Goal: Navigation & Orientation: Find specific page/section

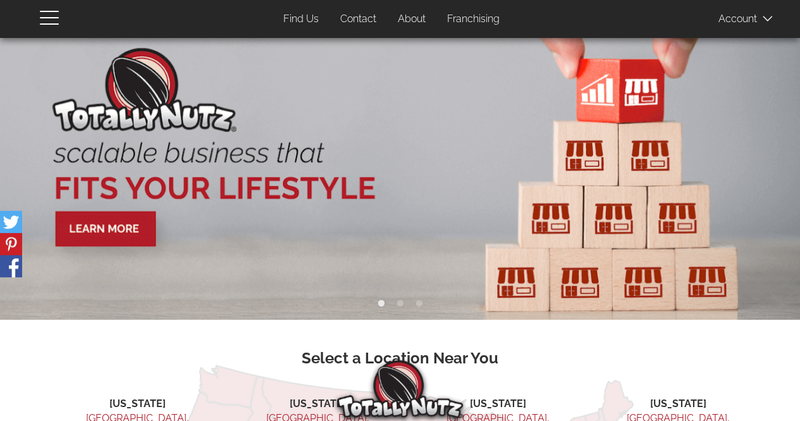
click at [373, 147] on img at bounding box center [400, 179] width 800 height 282
